Goal: Check status: Check status

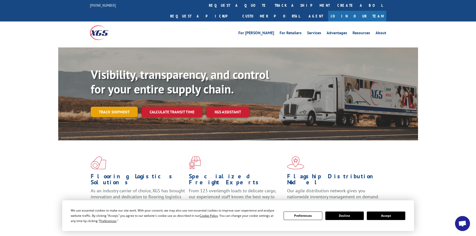
click at [115, 107] on link "Track shipment" at bounding box center [114, 112] width 47 height 11
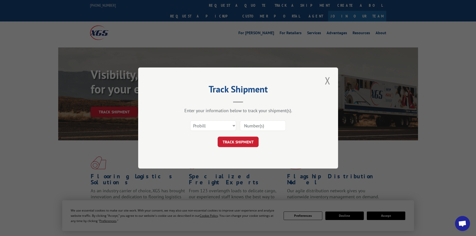
paste input "315883116"
type input "315883116"
click button "TRACK SHIPMENT" at bounding box center [238, 142] width 41 height 11
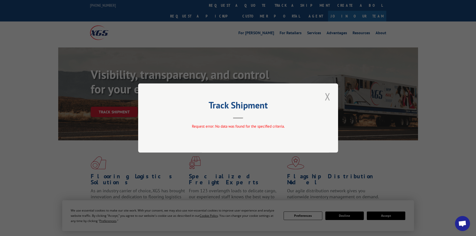
click at [329, 98] on button "Close modal" at bounding box center [328, 97] width 9 height 14
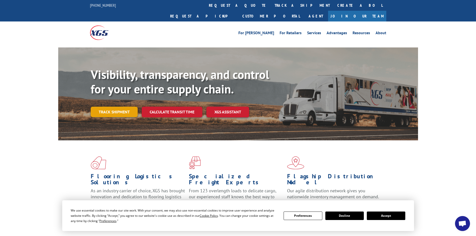
click at [119, 107] on link "Track shipment" at bounding box center [114, 112] width 47 height 11
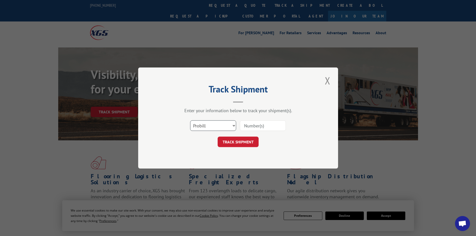
click at [218, 124] on select "Select category... Probill BOL PO" at bounding box center [213, 126] width 46 height 11
click at [329, 83] on button "Close modal" at bounding box center [328, 81] width 9 height 14
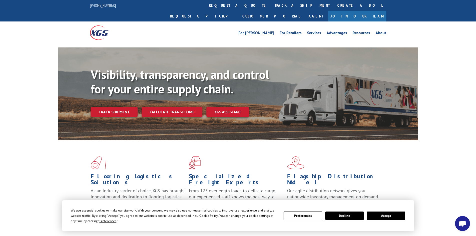
drag, startPoint x: 76, startPoint y: 56, endPoint x: 73, endPoint y: 54, distance: 3.3
click at [76, 55] on div "Visibility, transparency, and control for your entire supply chain. Track shipm…" at bounding box center [238, 99] width 360 height 103
click at [334, 215] on button "Decline" at bounding box center [345, 216] width 39 height 9
